Goal: Learn about a topic

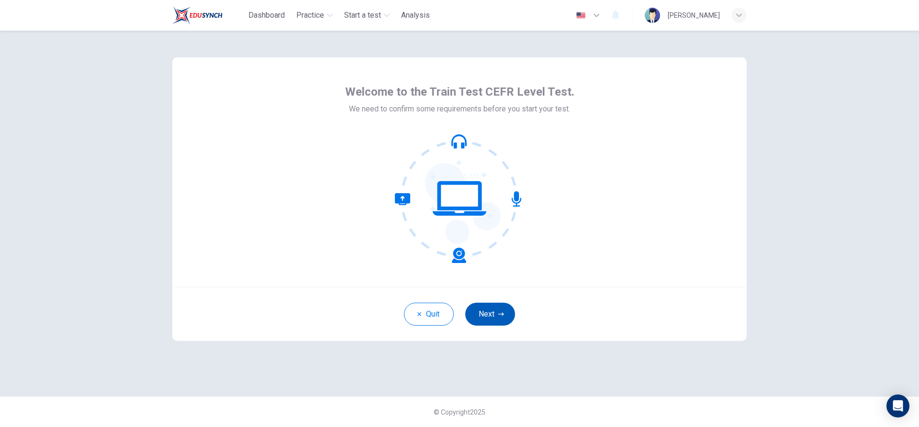
click at [497, 320] on button "Next" at bounding box center [490, 314] width 50 height 23
click at [496, 319] on div "Quit Next" at bounding box center [459, 314] width 574 height 54
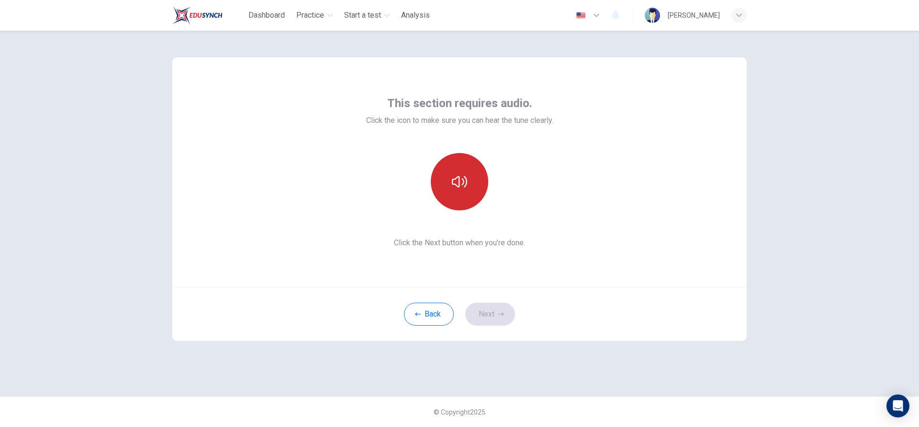
click at [453, 183] on icon "button" at bounding box center [459, 181] width 15 height 11
click at [516, 218] on div "This section requires audio. Click the icon to make sure you can hear the tune …" at bounding box center [459, 172] width 187 height 153
click at [487, 316] on button "Next" at bounding box center [490, 314] width 50 height 23
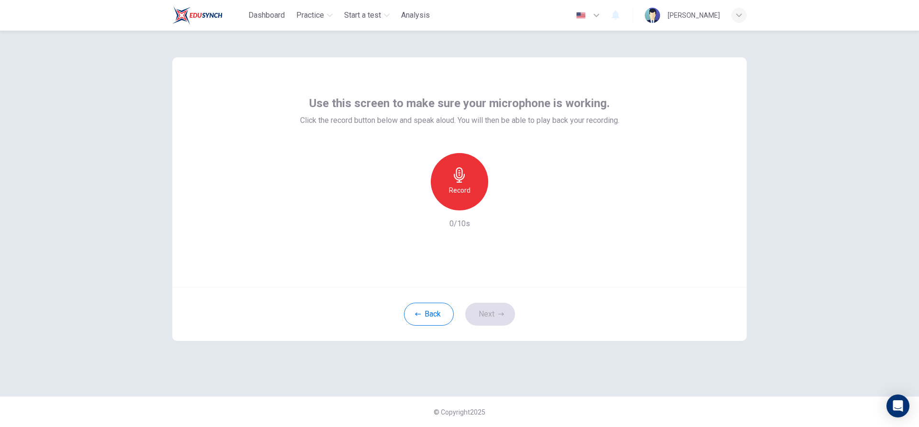
click at [462, 184] on div "Record" at bounding box center [459, 181] width 57 height 57
click at [469, 192] on div "Stop" at bounding box center [459, 181] width 57 height 57
click at [492, 315] on button "Next" at bounding box center [490, 314] width 50 height 23
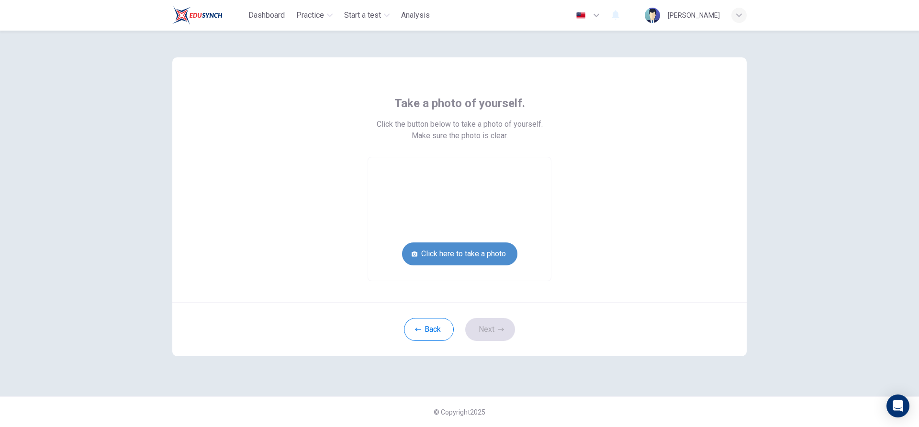
click at [462, 252] on button "Click here to take a photo" at bounding box center [459, 254] width 115 height 23
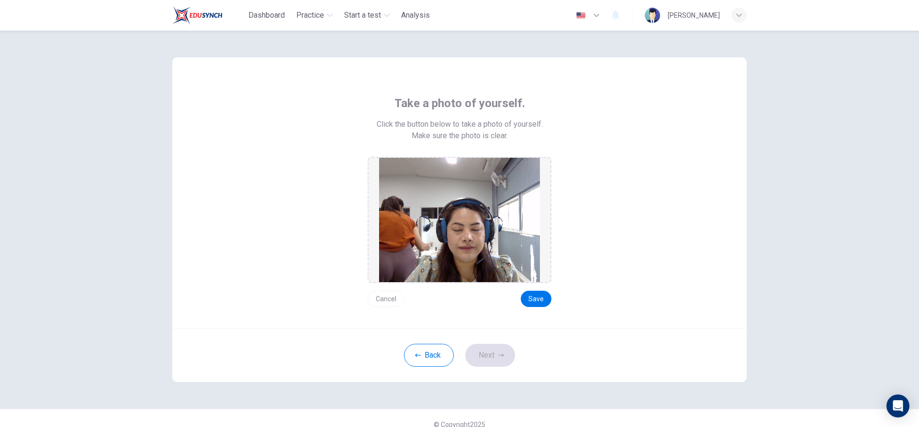
click at [382, 299] on button "Cancel" at bounding box center [385, 299] width 37 height 16
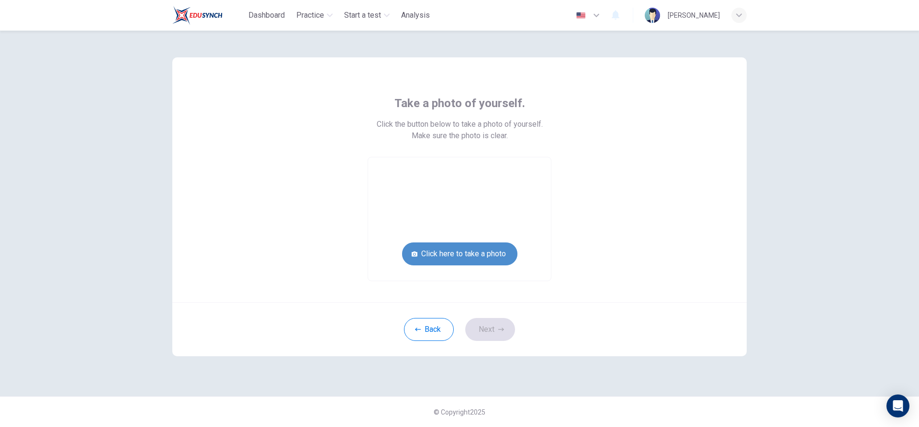
click at [471, 251] on button "Click here to take a photo" at bounding box center [459, 254] width 115 height 23
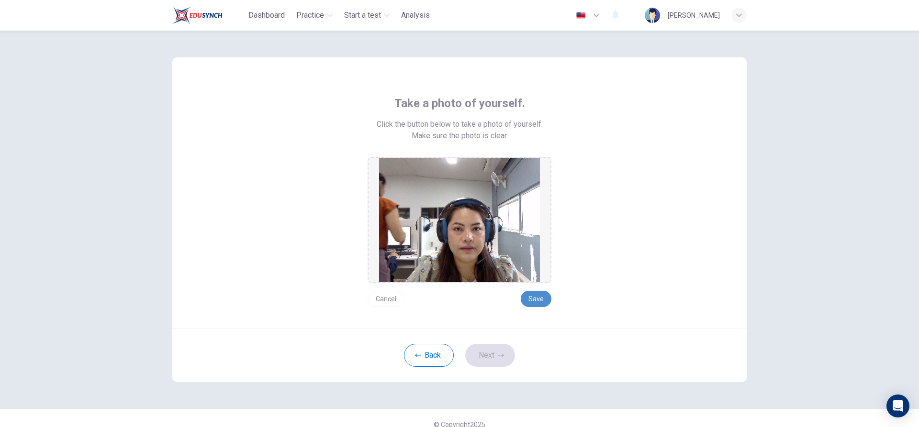
click at [531, 299] on button "Save" at bounding box center [536, 299] width 31 height 16
click at [533, 300] on button "Save" at bounding box center [536, 299] width 31 height 16
click at [477, 358] on button "Next" at bounding box center [490, 355] width 50 height 23
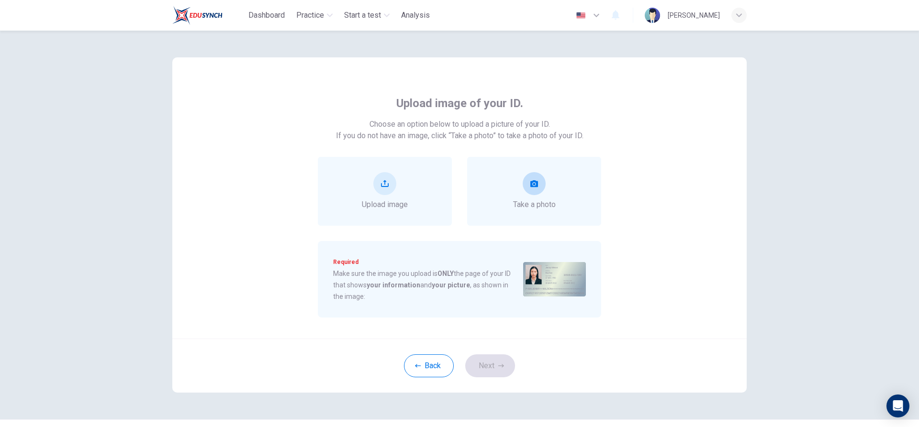
click at [533, 182] on icon "take photo" at bounding box center [534, 183] width 8 height 7
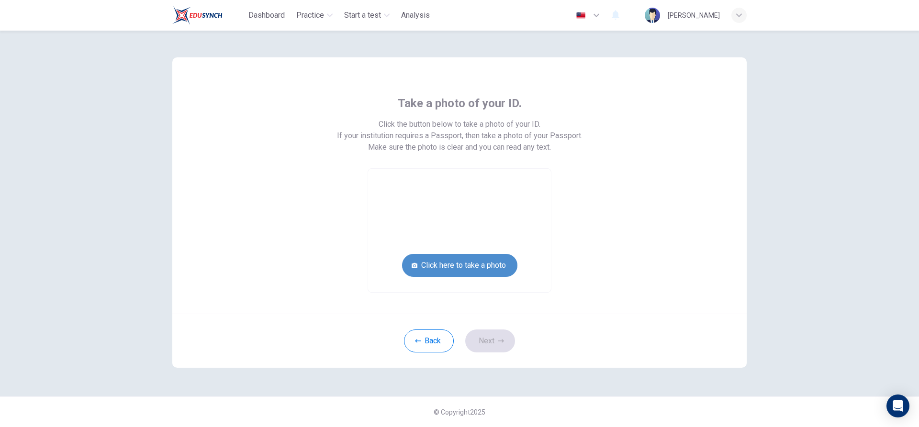
click at [480, 270] on button "Click here to take a photo" at bounding box center [459, 265] width 115 height 23
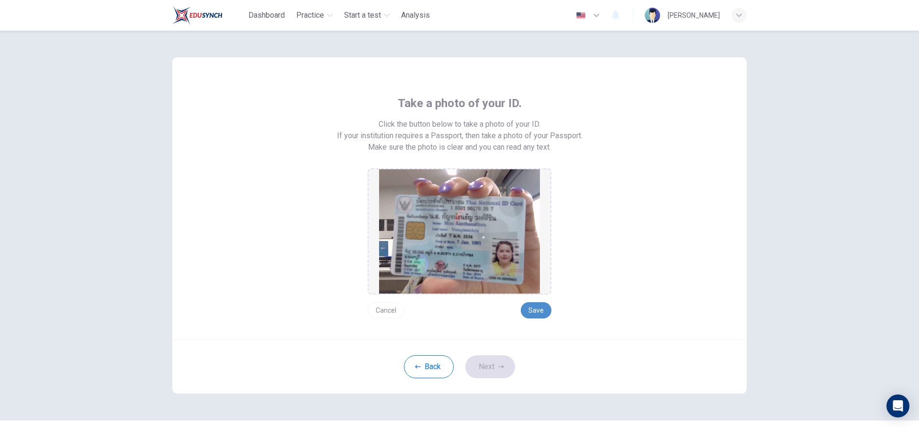
click at [528, 309] on button "Save" at bounding box center [536, 310] width 31 height 16
click at [490, 367] on button "Next" at bounding box center [490, 366] width 50 height 23
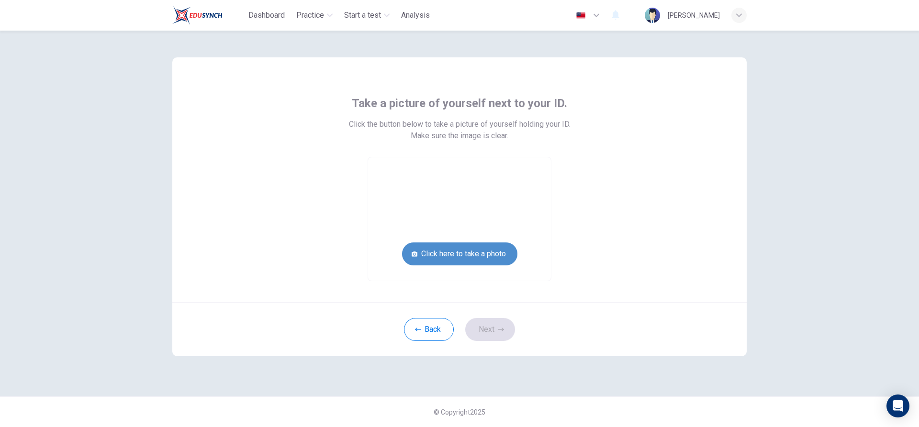
click at [446, 258] on button "Click here to take a photo" at bounding box center [459, 254] width 115 height 23
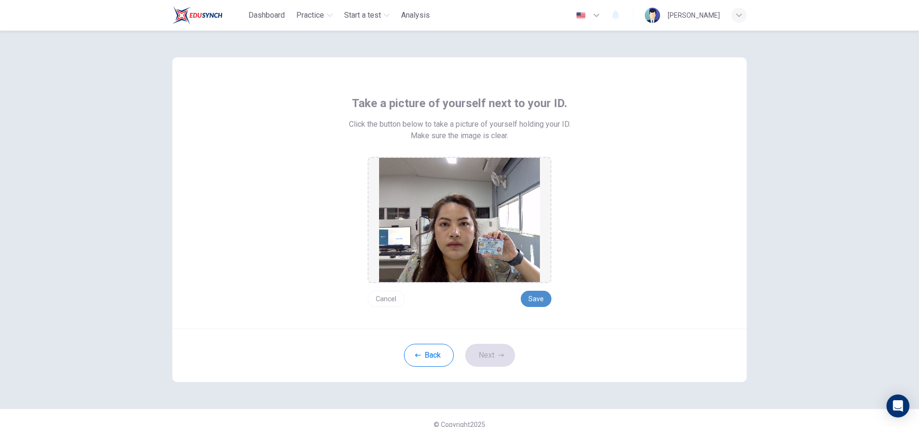
click at [530, 297] on button "Save" at bounding box center [536, 299] width 31 height 16
click at [498, 354] on icon "button" at bounding box center [501, 356] width 6 height 6
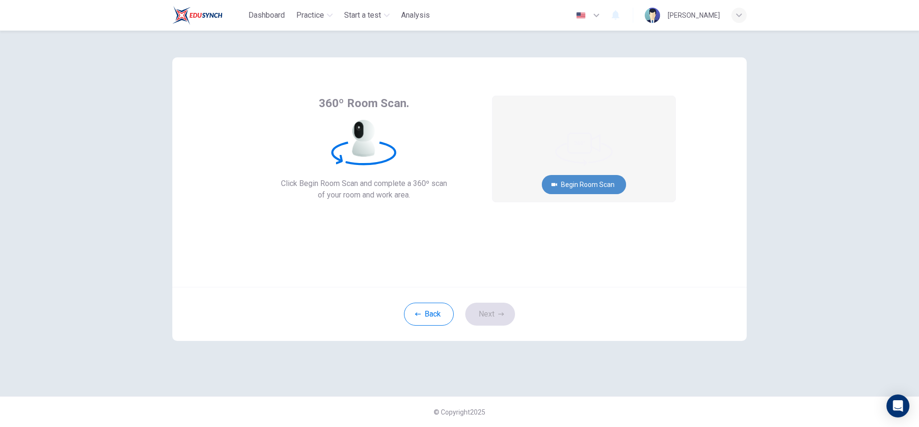
click at [574, 185] on button "Begin Room Scan" at bounding box center [584, 184] width 84 height 19
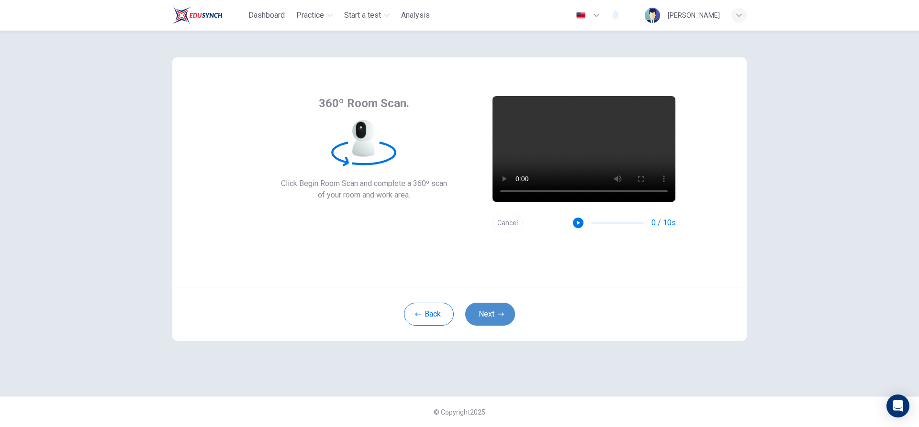
click at [488, 311] on button "Next" at bounding box center [490, 314] width 50 height 23
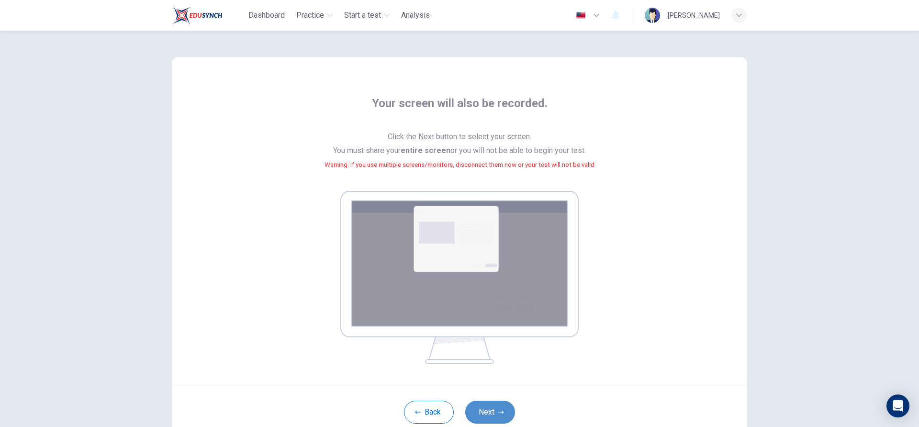
click at [480, 408] on button "Next" at bounding box center [490, 412] width 50 height 23
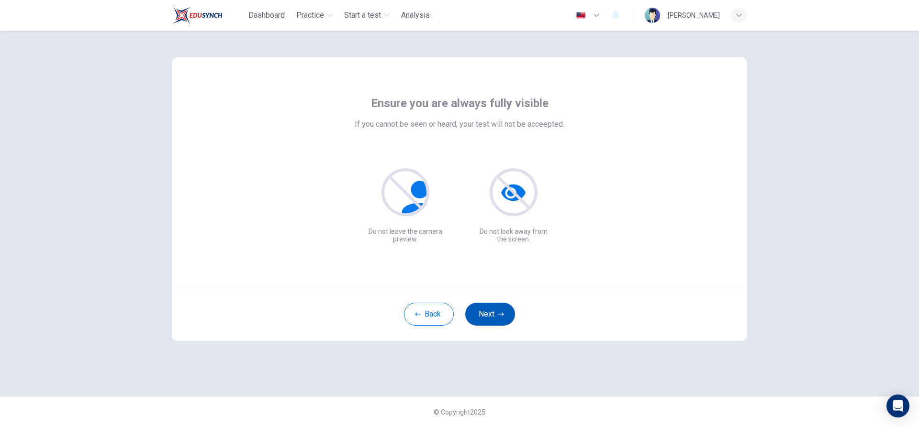
click at [486, 309] on button "Next" at bounding box center [490, 314] width 50 height 23
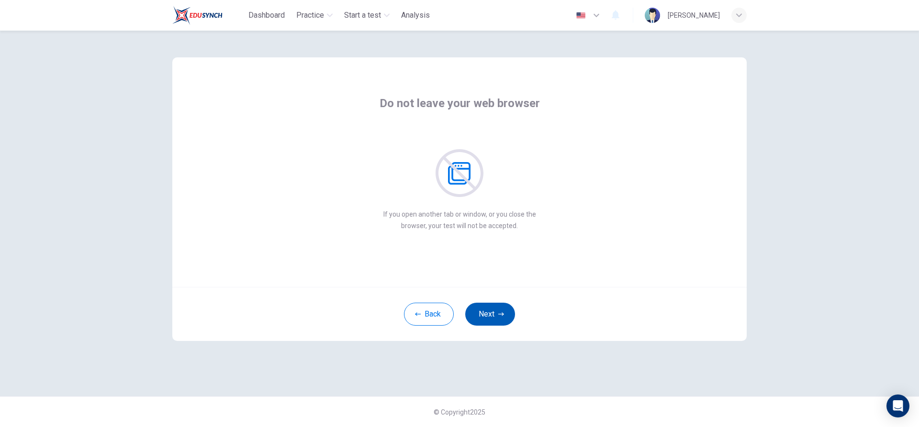
click at [486, 309] on button "Next" at bounding box center [490, 314] width 50 height 23
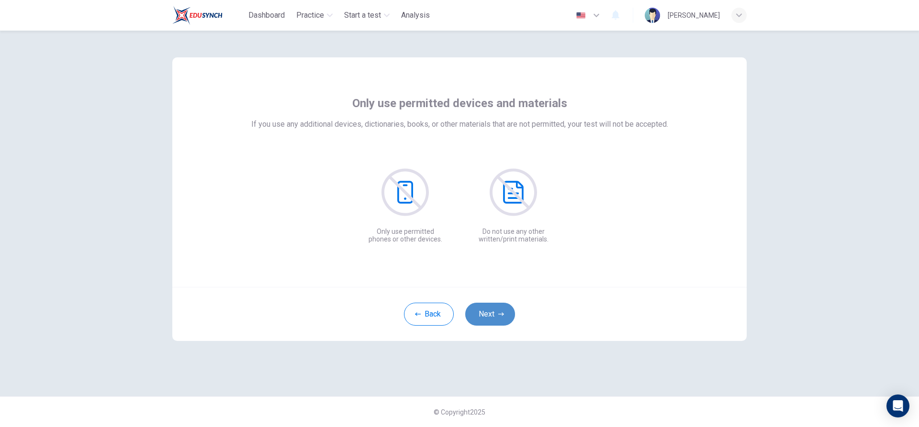
click at [486, 309] on button "Next" at bounding box center [490, 314] width 50 height 23
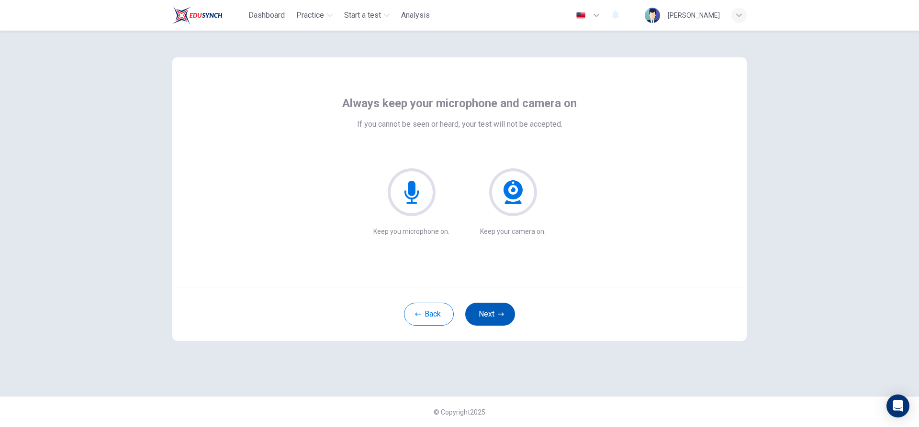
click at [486, 309] on button "Next" at bounding box center [490, 314] width 50 height 23
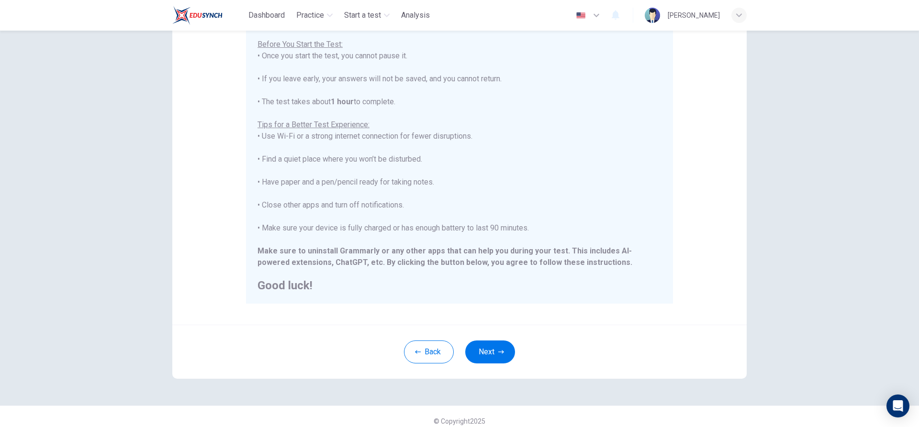
scroll to position [105, 0]
